Goal: Task Accomplishment & Management: Manage account settings

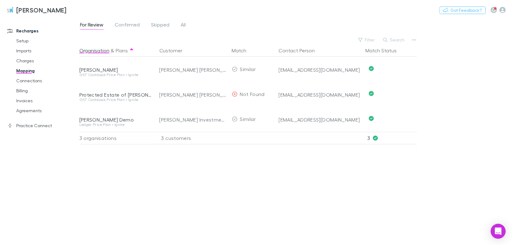
click at [19, 60] on link "Charges" at bounding box center [46, 61] width 72 height 10
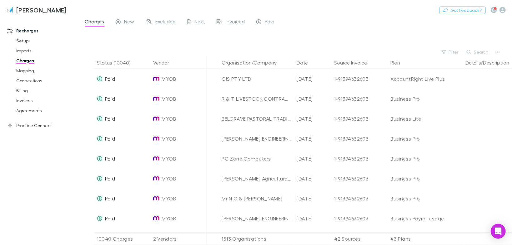
click at [471, 51] on icon "button" at bounding box center [468, 52] width 4 height 4
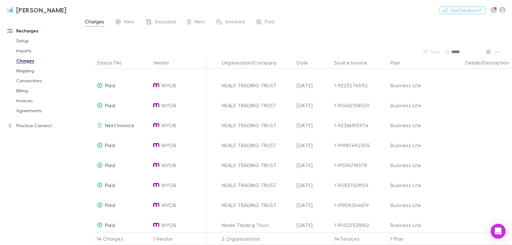
scroll to position [75, 0]
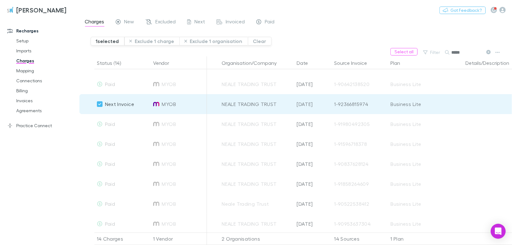
click at [147, 40] on button "Exclude 1 charge" at bounding box center [151, 41] width 55 height 9
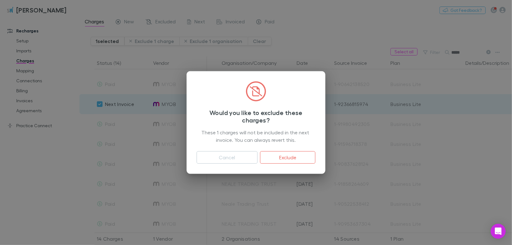
click at [285, 159] on button "Exclude" at bounding box center [287, 157] width 55 height 12
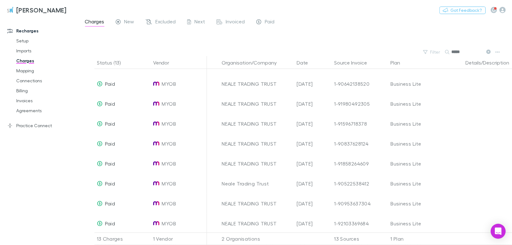
click at [487, 51] on icon at bounding box center [488, 52] width 4 height 4
click at [468, 54] on button "Search" at bounding box center [477, 51] width 28 height 7
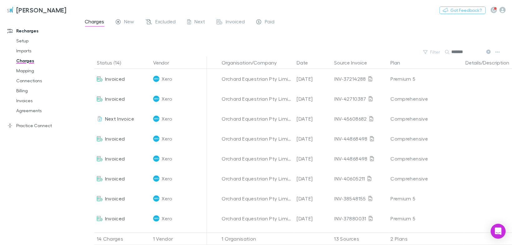
type input "*******"
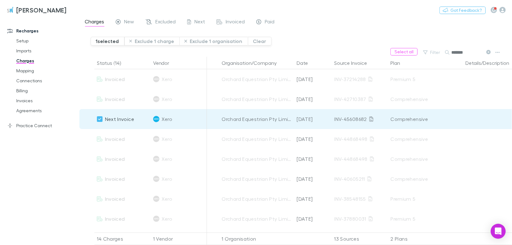
click at [160, 42] on button "Exclude 1 charge" at bounding box center [151, 41] width 55 height 9
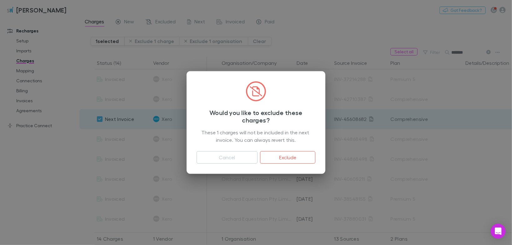
click at [276, 155] on button "Exclude" at bounding box center [287, 157] width 55 height 12
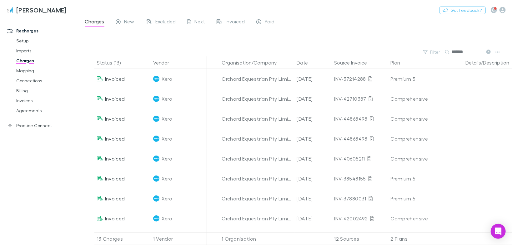
drag, startPoint x: 433, startPoint y: 55, endPoint x: 488, endPoint y: 52, distance: 54.8
click at [427, 55] on div "Filter Search *******" at bounding box center [295, 52] width 432 height 9
click at [487, 50] on button at bounding box center [487, 52] width 7 height 6
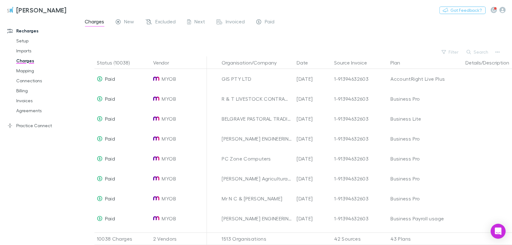
click at [486, 52] on button "Search" at bounding box center [477, 51] width 28 height 7
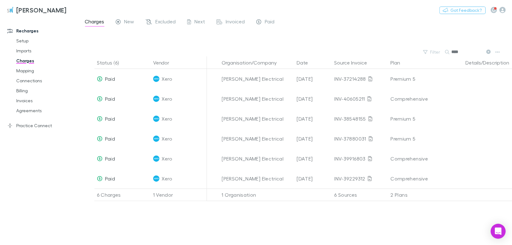
type input "*****"
click at [491, 51] on button at bounding box center [487, 52] width 7 height 6
click at [464, 52] on button "Search" at bounding box center [454, 52] width 20 height 0
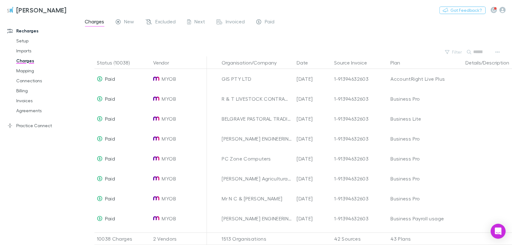
click at [496, 8] on button "button" at bounding box center [493, 10] width 6 height 6
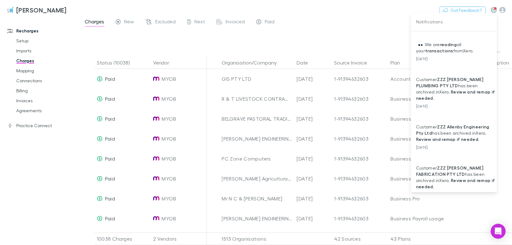
click at [496, 8] on div at bounding box center [256, 122] width 512 height 245
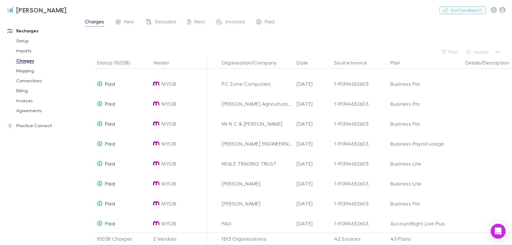
scroll to position [50, 0]
